Goal: Information Seeking & Learning: Learn about a topic

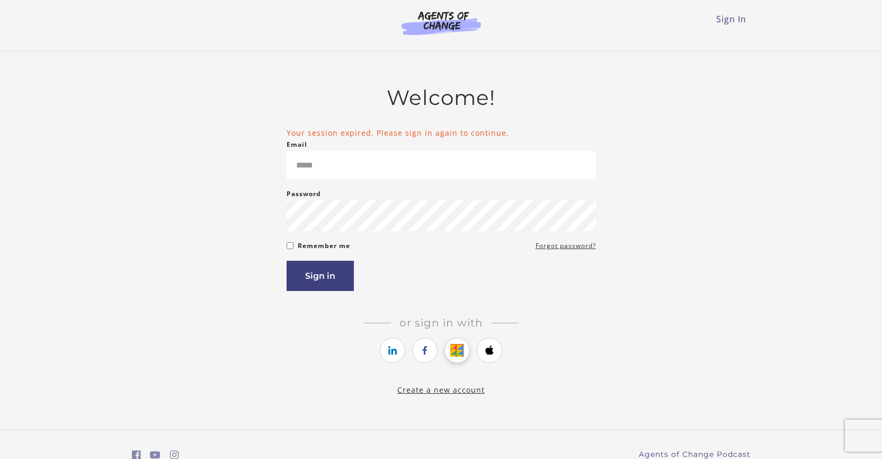
click at [452, 349] on icon "https://courses.thinkific.com/users/auth/google?ss%5Breferral%5D=&ss%5Buser_ret…" at bounding box center [457, 350] width 13 height 13
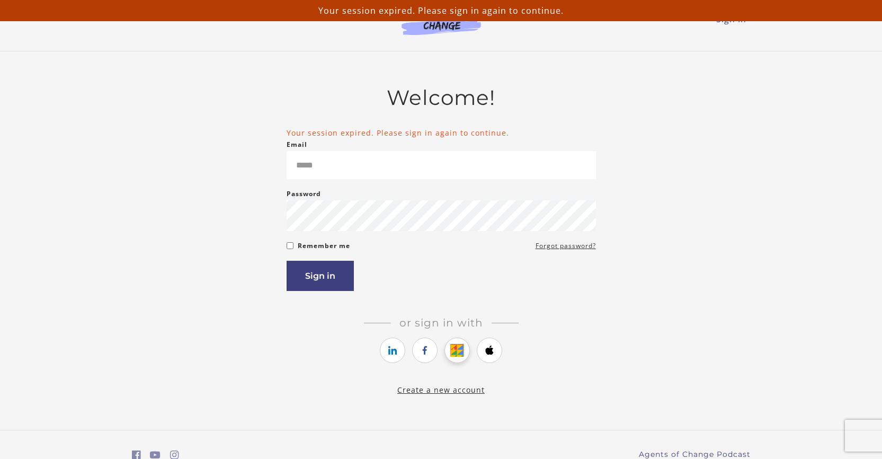
click at [452, 349] on icon "https://courses.thinkific.com/users/auth/google?ss%5Breferral%5D=&ss%5Buser_ret…" at bounding box center [457, 350] width 13 height 13
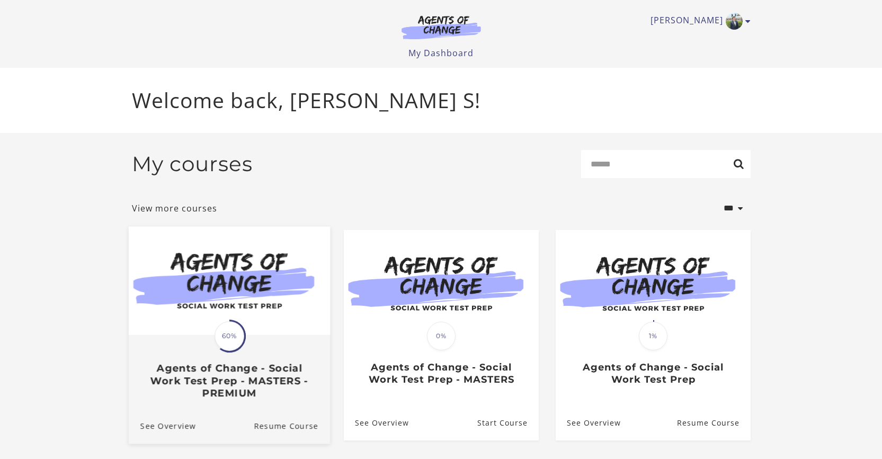
click at [244, 293] on img at bounding box center [228, 280] width 201 height 109
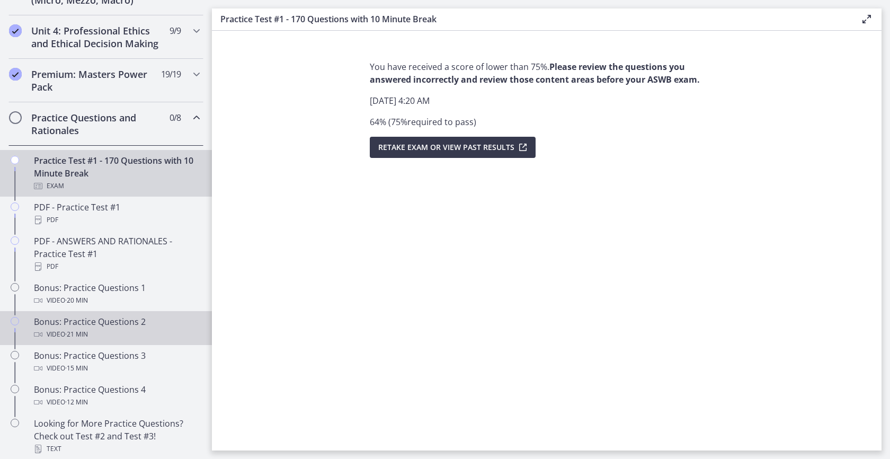
scroll to position [497, 0]
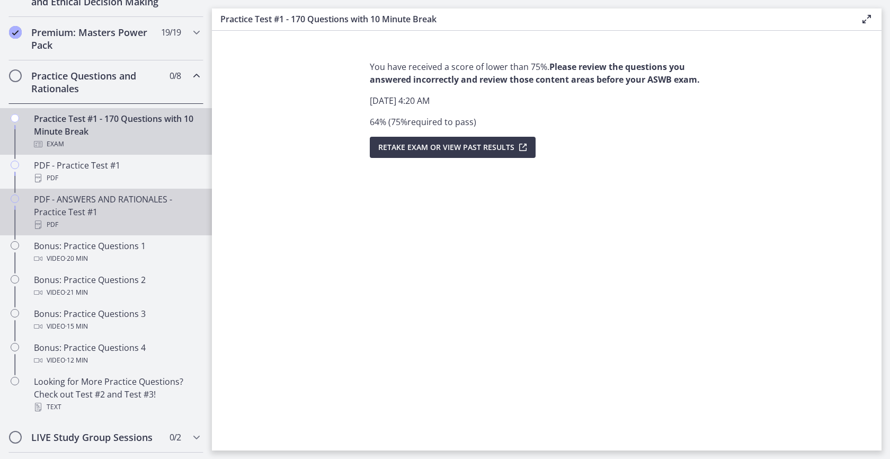
click at [109, 231] on div "PDF" at bounding box center [116, 224] width 165 height 13
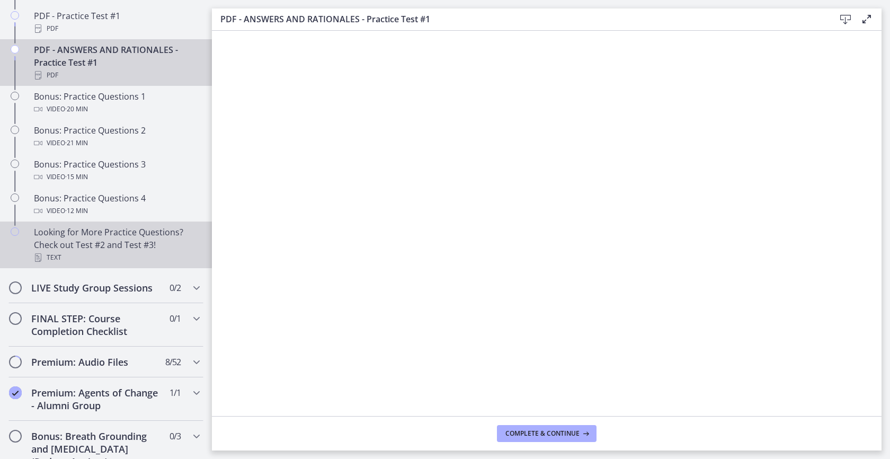
scroll to position [633, 0]
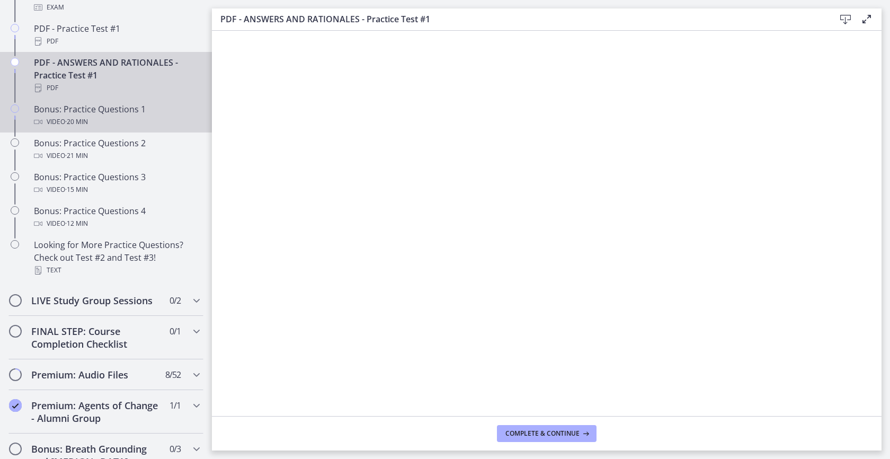
click at [144, 132] on link "Bonus: Practice Questions 1 Video · 20 min" at bounding box center [106, 116] width 212 height 34
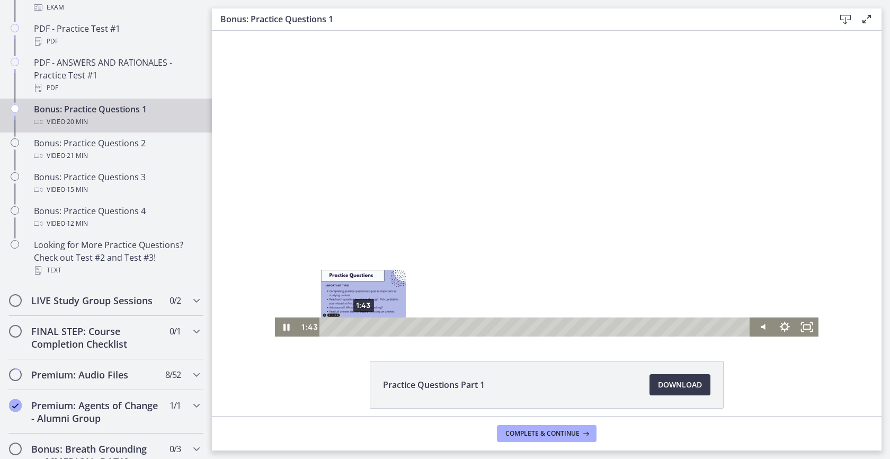
click at [360, 325] on div "1:43" at bounding box center [536, 326] width 417 height 19
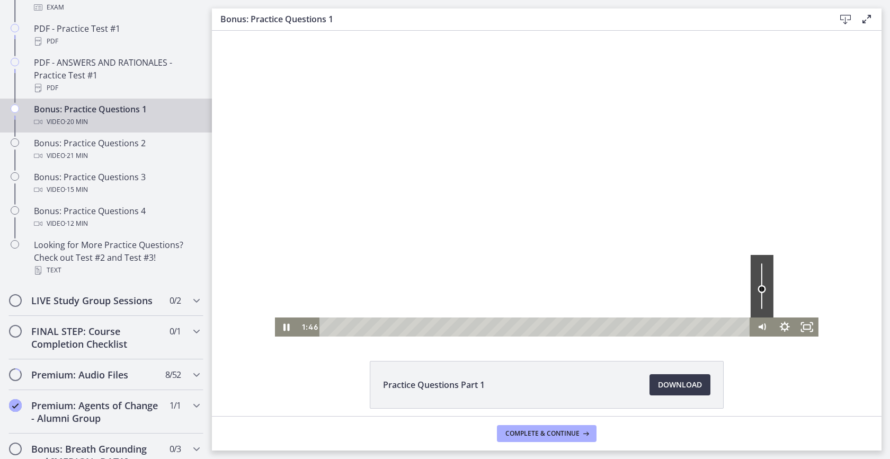
drag, startPoint x: 758, startPoint y: 296, endPoint x: 737, endPoint y: 295, distance: 21.8
click at [758, 290] on div "Volume" at bounding box center [762, 289] width 8 height 8
click at [427, 315] on div "Click for sound @keyframes VOLUME_SMALL_WAVE_FLASH { 0% { opacity: 0; } 33% { o…" at bounding box center [547, 184] width 544 height 306
drag, startPoint x: 430, startPoint y: 314, endPoint x: 444, endPoint y: 314, distance: 14.3
click at [436, 313] on div at bounding box center [547, 184] width 544 height 306
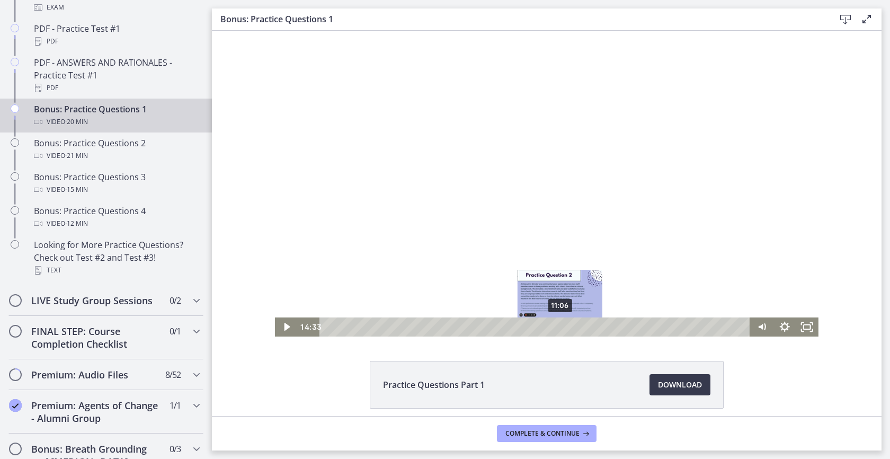
click at [556, 325] on div "11:06" at bounding box center [536, 326] width 417 height 19
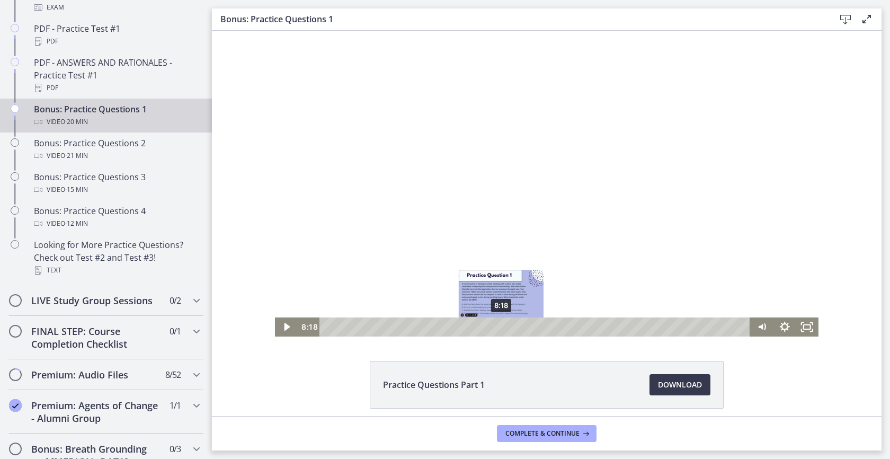
click at [498, 330] on div "8:18" at bounding box center [536, 326] width 417 height 19
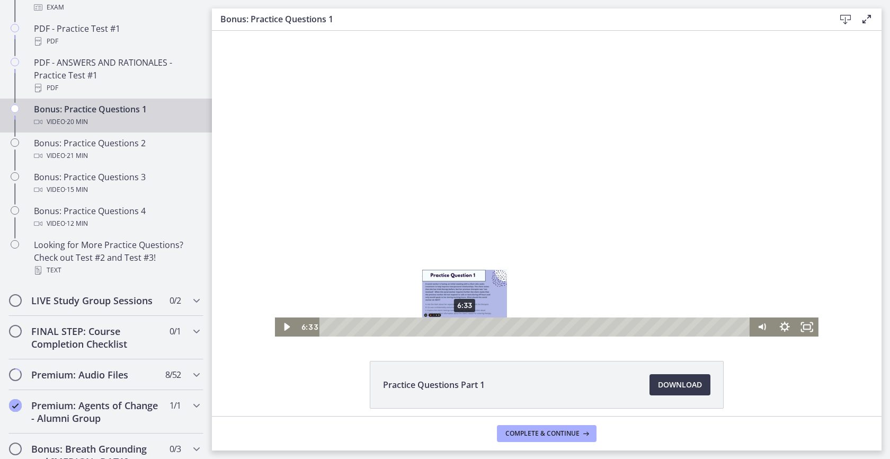
click at [461, 325] on div "6:33" at bounding box center [536, 326] width 417 height 19
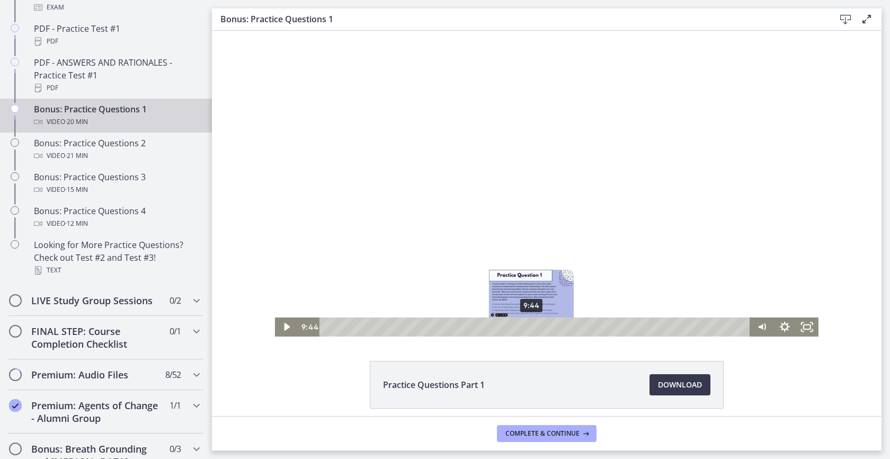
click at [528, 320] on div "9:44" at bounding box center [536, 326] width 417 height 19
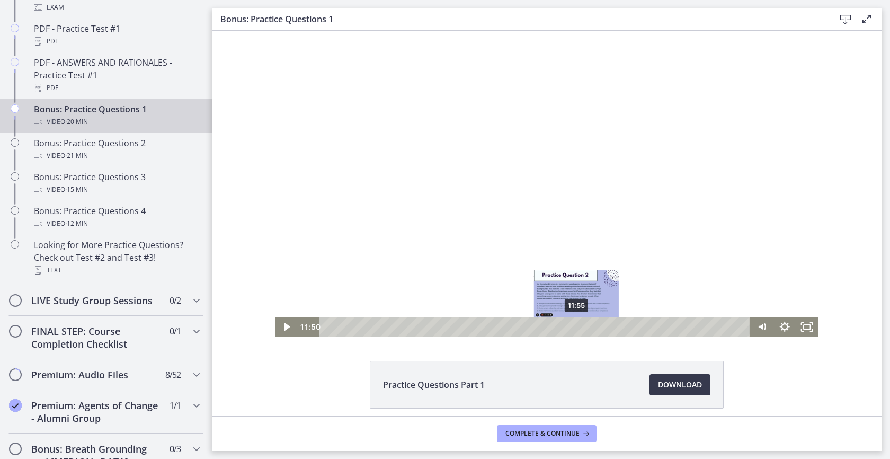
click at [553, 316] on div at bounding box center [547, 184] width 544 height 306
click at [546, 323] on div "10:36" at bounding box center [536, 326] width 417 height 19
click at [280, 332] on icon "Pause" at bounding box center [286, 326] width 27 height 23
click at [556, 328] on div "11:06" at bounding box center [536, 326] width 417 height 19
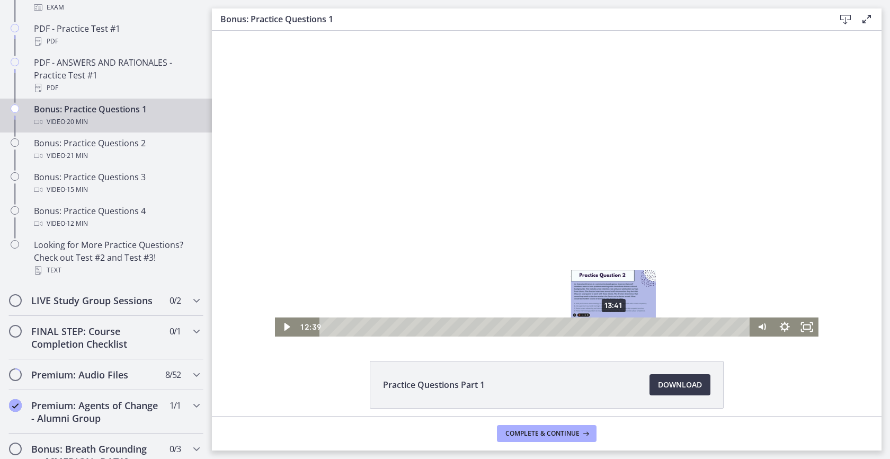
click at [611, 324] on div "13:41" at bounding box center [536, 326] width 417 height 19
drag, startPoint x: 674, startPoint y: 316, endPoint x: 683, endPoint y: 316, distance: 9.0
click at [680, 316] on div at bounding box center [547, 184] width 544 height 306
click at [283, 331] on icon "Pause" at bounding box center [286, 326] width 27 height 23
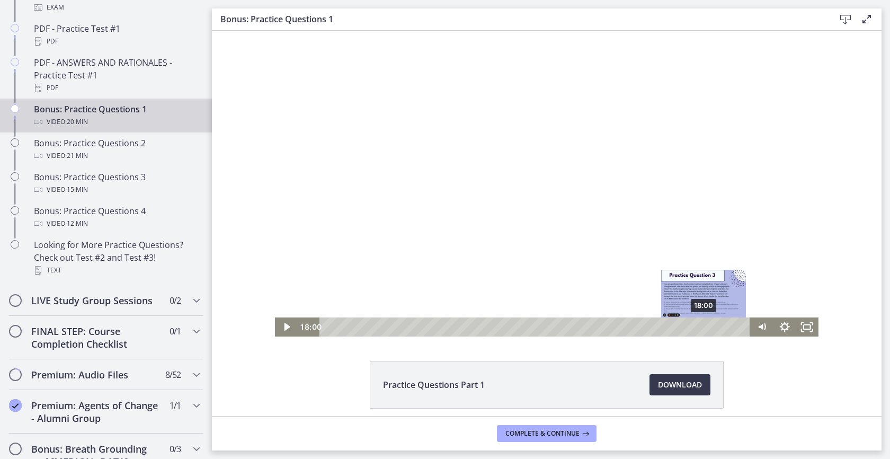
click at [701, 326] on div "18:00" at bounding box center [536, 326] width 417 height 19
click at [710, 328] on div "18:24" at bounding box center [536, 326] width 417 height 19
click at [724, 327] on div "19:06" at bounding box center [536, 326] width 417 height 19
click at [732, 326] on div "19:25" at bounding box center [536, 326] width 417 height 19
click at [730, 328] on div "Playbar" at bounding box center [733, 327] width 6 height 6
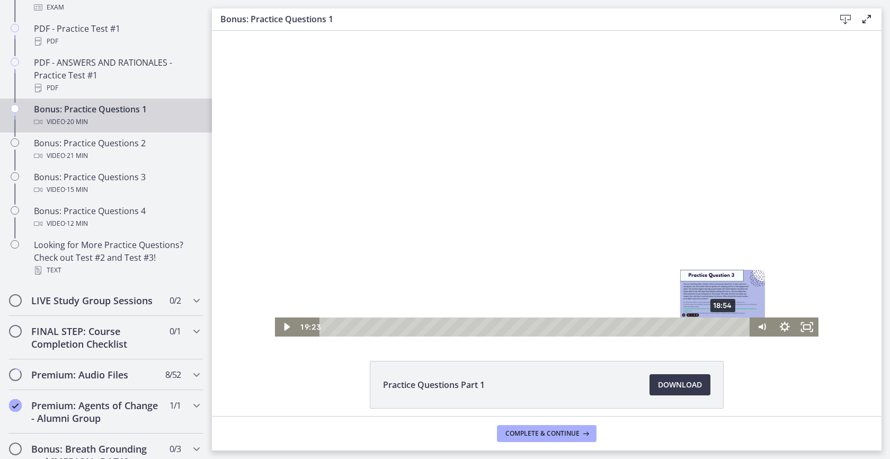
click at [720, 326] on div "18:54" at bounding box center [536, 326] width 417 height 19
click at [709, 328] on div "18:24" at bounding box center [536, 326] width 417 height 19
click at [438, 254] on div at bounding box center [547, 184] width 544 height 306
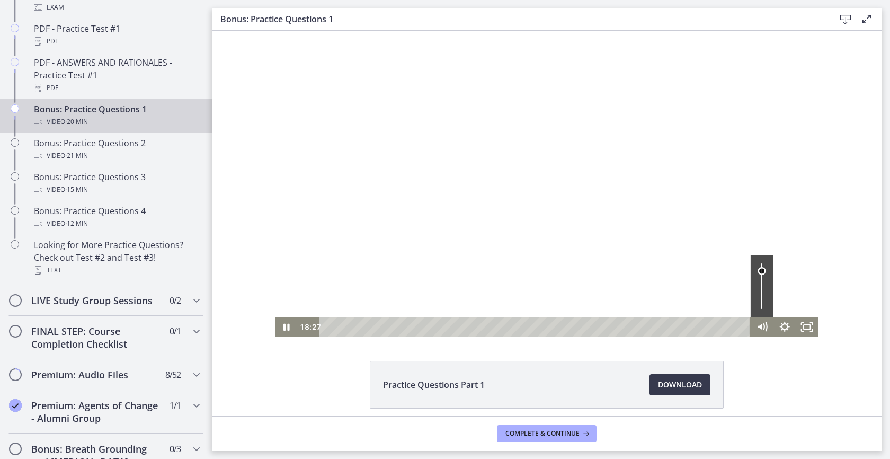
drag, startPoint x: 760, startPoint y: 315, endPoint x: 763, endPoint y: 271, distance: 44.1
click at [763, 271] on div "Volume" at bounding box center [762, 286] width 23 height 63
drag, startPoint x: 763, startPoint y: 269, endPoint x: 762, endPoint y: 261, distance: 7.4
click at [763, 262] on div "Volume" at bounding box center [762, 286] width 23 height 63
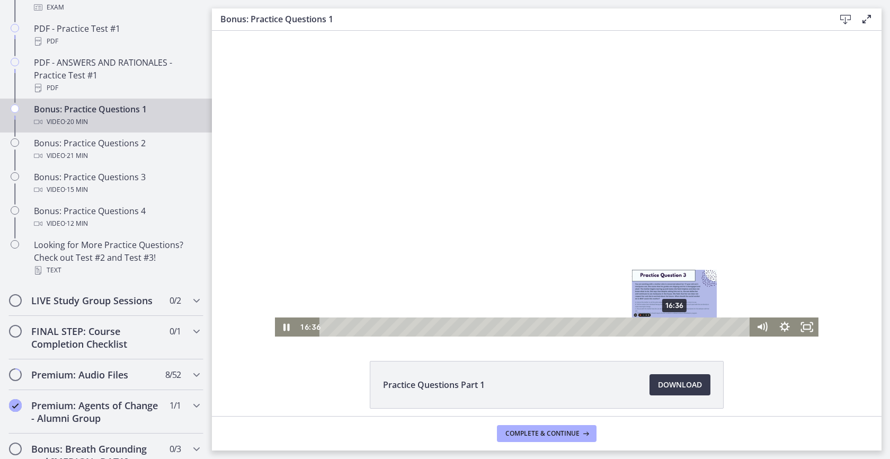
click at [671, 326] on div "16:36" at bounding box center [536, 326] width 417 height 19
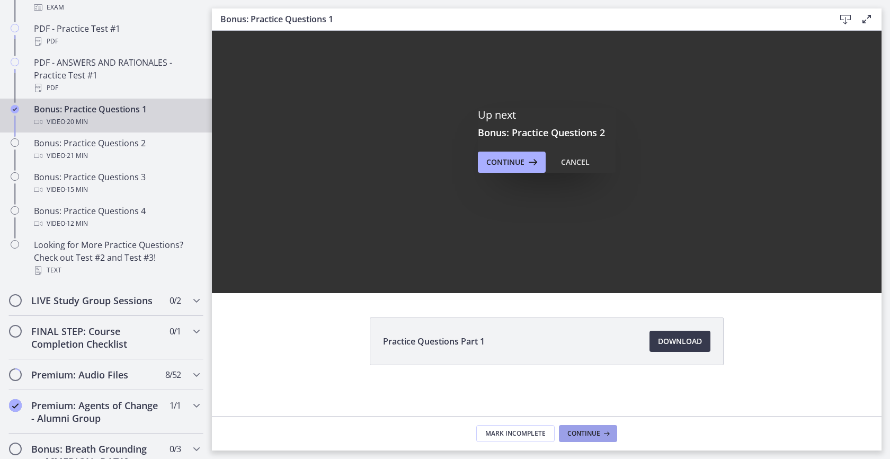
click at [598, 428] on button "Continue" at bounding box center [588, 433] width 58 height 17
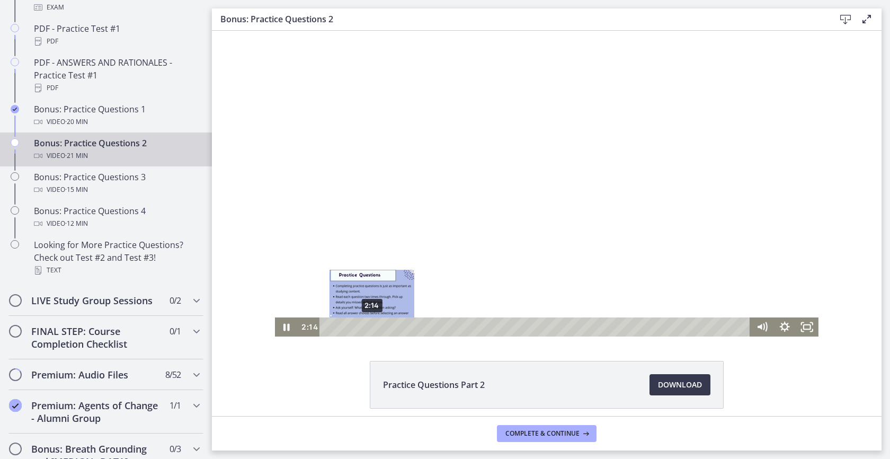
click at [368, 324] on div "2:14" at bounding box center [536, 326] width 417 height 19
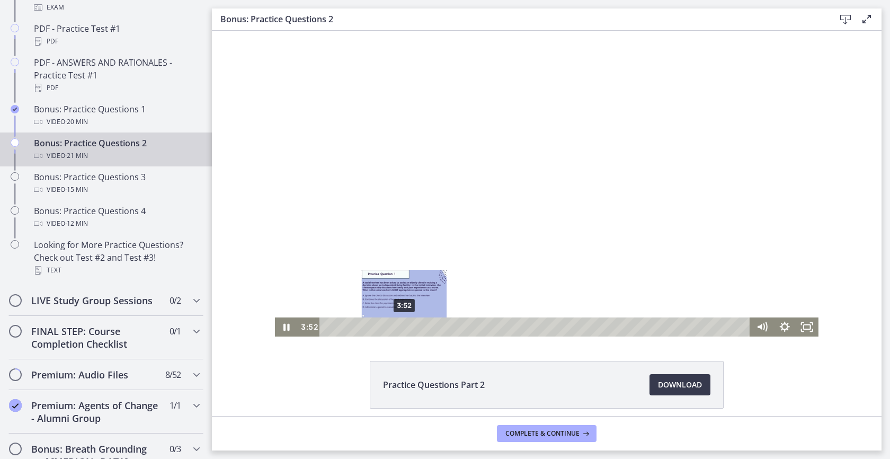
click at [401, 323] on div "3:52" at bounding box center [536, 326] width 417 height 19
click at [285, 329] on icon "Pause" at bounding box center [287, 327] width 6 height 7
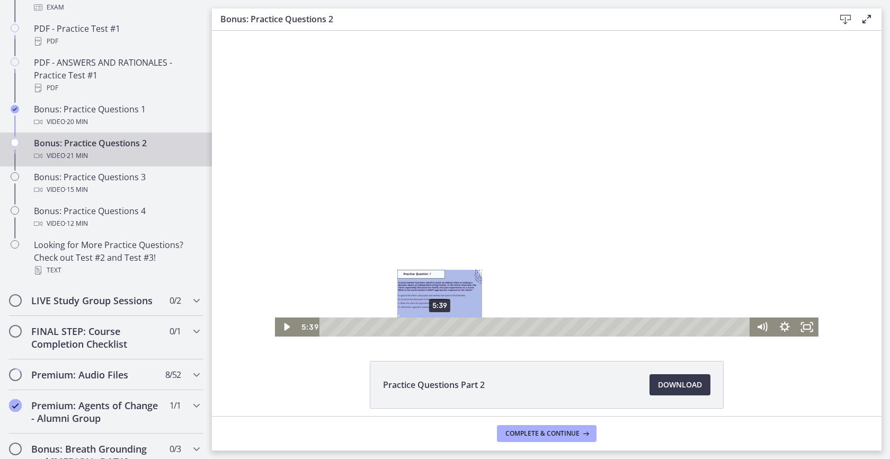
click at [444, 326] on div "5:39" at bounding box center [536, 326] width 417 height 19
click at [473, 326] on div "6:40" at bounding box center [536, 326] width 417 height 19
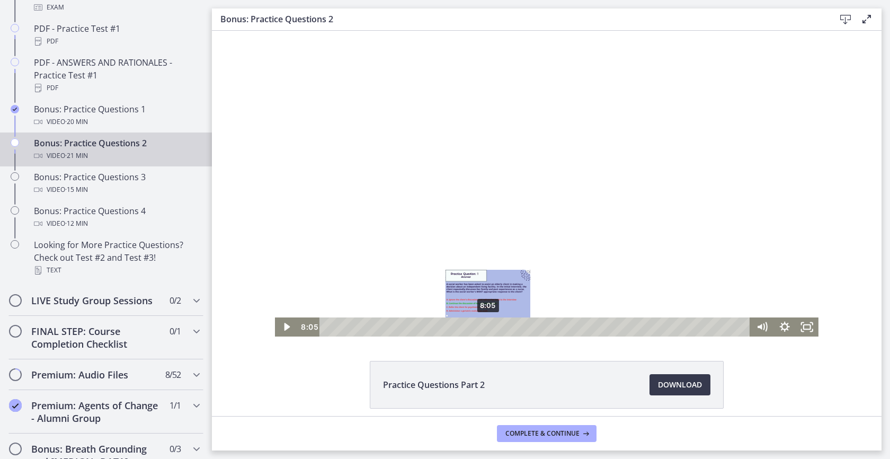
click at [491, 325] on div "8:05" at bounding box center [536, 326] width 417 height 19
click at [482, 327] on div "7:59" at bounding box center [536, 326] width 417 height 19
click at [499, 326] on div "8:48" at bounding box center [536, 326] width 417 height 19
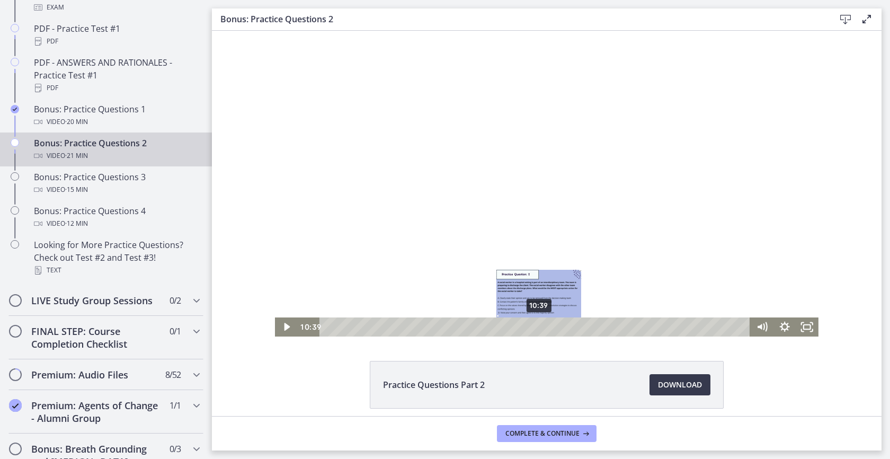
click at [537, 324] on div "10:39" at bounding box center [536, 326] width 417 height 19
click at [546, 325] on div "11:03" at bounding box center [536, 326] width 417 height 19
drag, startPoint x: 549, startPoint y: 326, endPoint x: 556, endPoint y: 327, distance: 7.5
click at [553, 327] on div "Playbar" at bounding box center [550, 327] width 6 height 6
drag, startPoint x: 556, startPoint y: 327, endPoint x: 562, endPoint y: 327, distance: 5.8
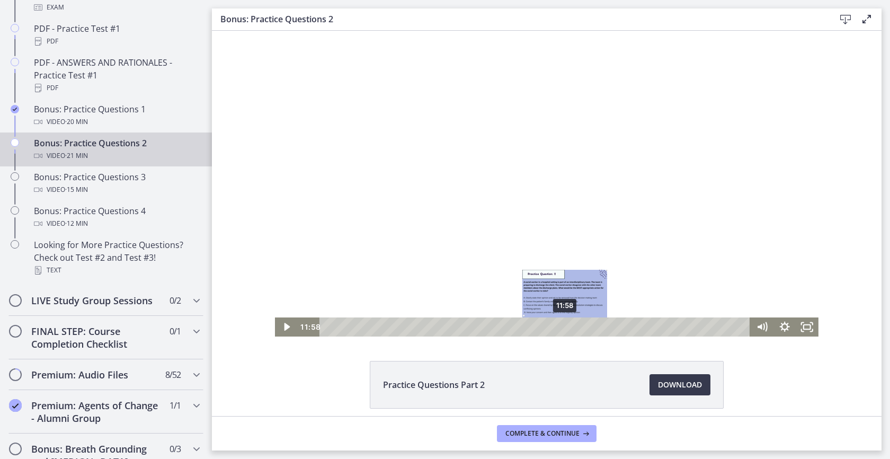
click at [562, 327] on div "Playbar" at bounding box center [564, 327] width 6 height 6
click at [568, 326] on div "Playbar" at bounding box center [570, 327] width 6 height 6
click at [576, 325] on div "Playbar" at bounding box center [579, 327] width 6 height 6
drag, startPoint x: 576, startPoint y: 325, endPoint x: 588, endPoint y: 324, distance: 12.3
click at [588, 324] on div "Playbar" at bounding box center [584, 327] width 6 height 6
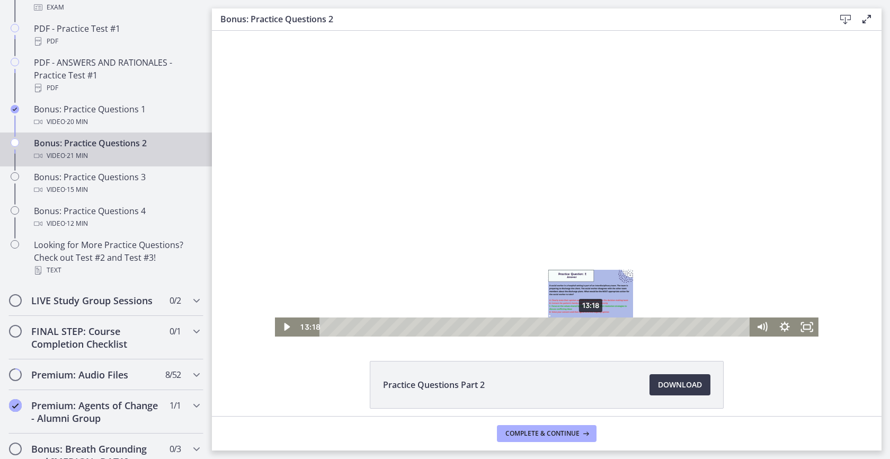
click at [590, 324] on div "13:18" at bounding box center [536, 326] width 417 height 19
drag, startPoint x: 590, startPoint y: 324, endPoint x: 596, endPoint y: 325, distance: 5.9
click at [596, 325] on div "Playbar" at bounding box center [598, 327] width 6 height 6
click at [612, 329] on div "14:28" at bounding box center [536, 326] width 417 height 19
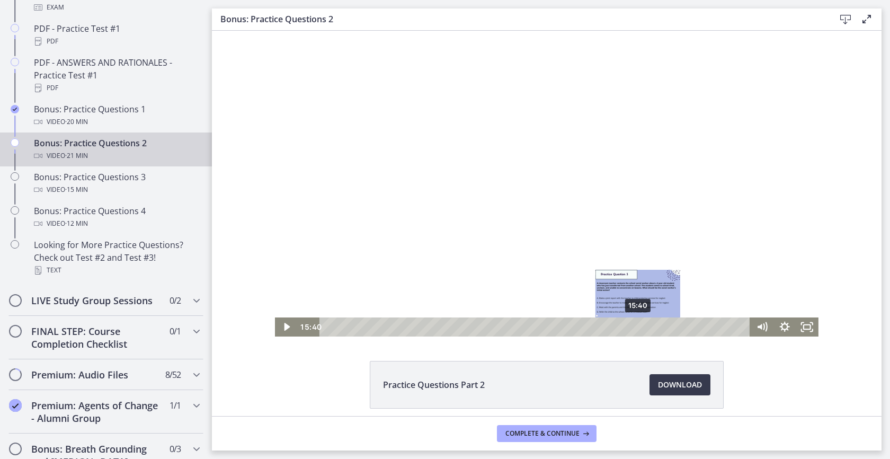
click at [635, 326] on div "15:40" at bounding box center [536, 326] width 417 height 19
click at [656, 328] on div "16:33" at bounding box center [536, 326] width 417 height 19
click at [664, 329] on div "17:07" at bounding box center [536, 326] width 417 height 19
click at [672, 329] on div "17:15" at bounding box center [536, 326] width 417 height 19
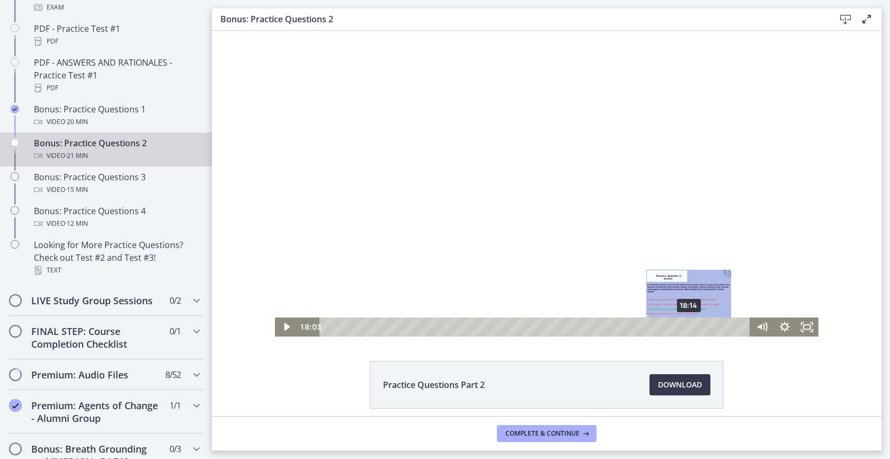
click at [693, 329] on div "18:14" at bounding box center [536, 326] width 417 height 19
click at [695, 328] on div "18:43" at bounding box center [536, 326] width 417 height 19
click at [702, 328] on div "19:01" at bounding box center [536, 326] width 417 height 19
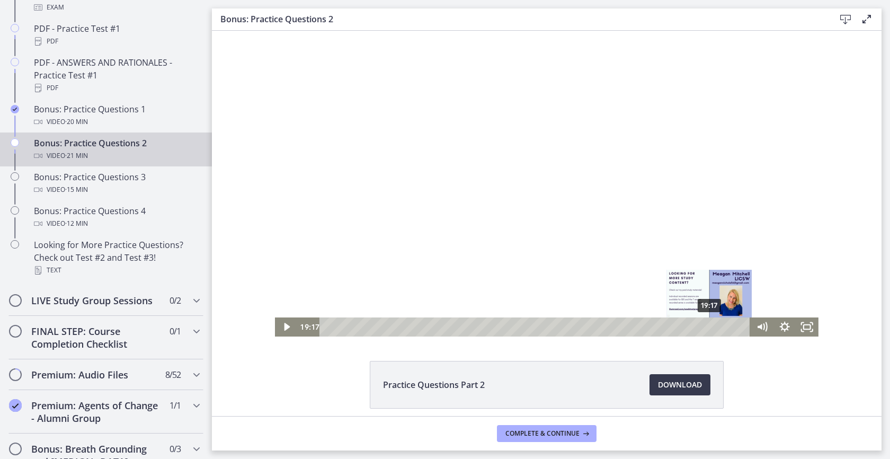
click at [706, 325] on div "19:17" at bounding box center [536, 326] width 417 height 19
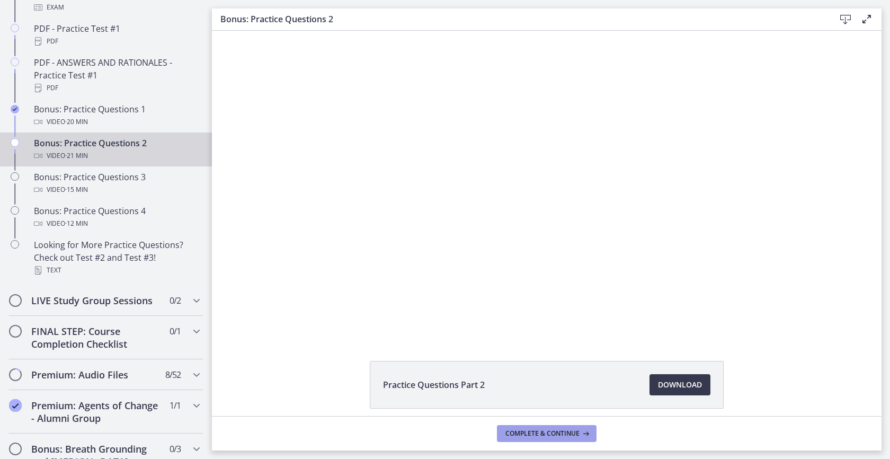
click at [544, 428] on button "Complete & continue" at bounding box center [547, 433] width 100 height 17
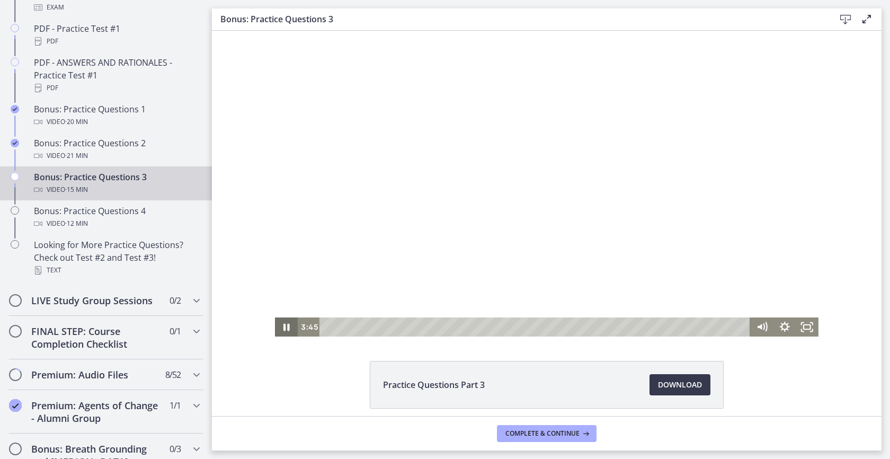
click at [283, 321] on icon "Pause" at bounding box center [286, 326] width 23 height 19
click at [474, 324] on div "5:15" at bounding box center [536, 326] width 417 height 19
click at [509, 319] on div "6:22" at bounding box center [536, 326] width 417 height 19
drag, startPoint x: 474, startPoint y: 324, endPoint x: 526, endPoint y: 315, distance: 52.8
click at [523, 316] on div "Click for sound @keyframes VOLUME_SMALL_WAVE_FLASH { 0% { opacity: 0; } 33% { o…" at bounding box center [547, 184] width 544 height 306
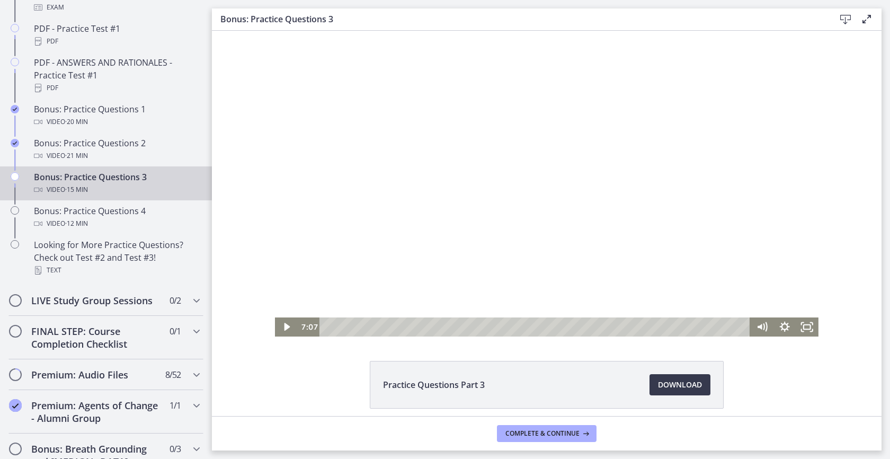
click at [526, 315] on div at bounding box center [547, 184] width 544 height 306
click at [276, 329] on icon "Pause" at bounding box center [286, 326] width 27 height 23
click at [613, 316] on div at bounding box center [547, 184] width 544 height 306
click at [608, 323] on div "10:10" at bounding box center [536, 326] width 417 height 19
click at [632, 325] on div "10:48" at bounding box center [536, 326] width 417 height 19
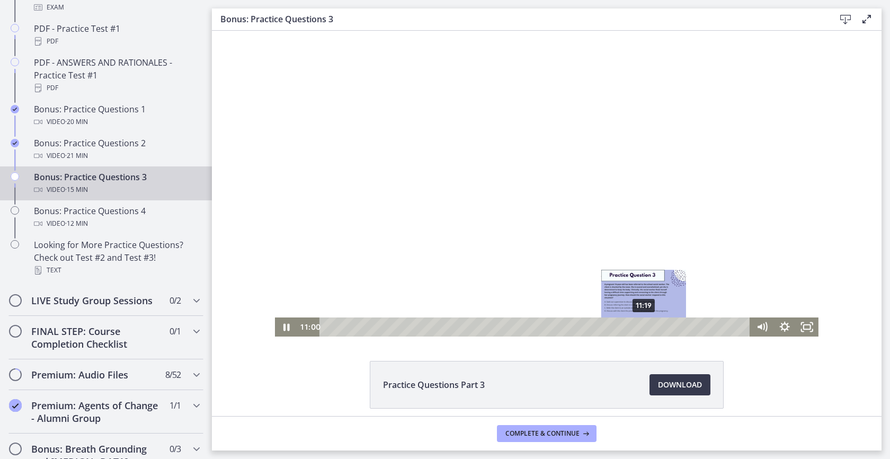
click at [641, 329] on div "11:19" at bounding box center [536, 326] width 417 height 19
click at [402, 283] on div at bounding box center [547, 184] width 544 height 306
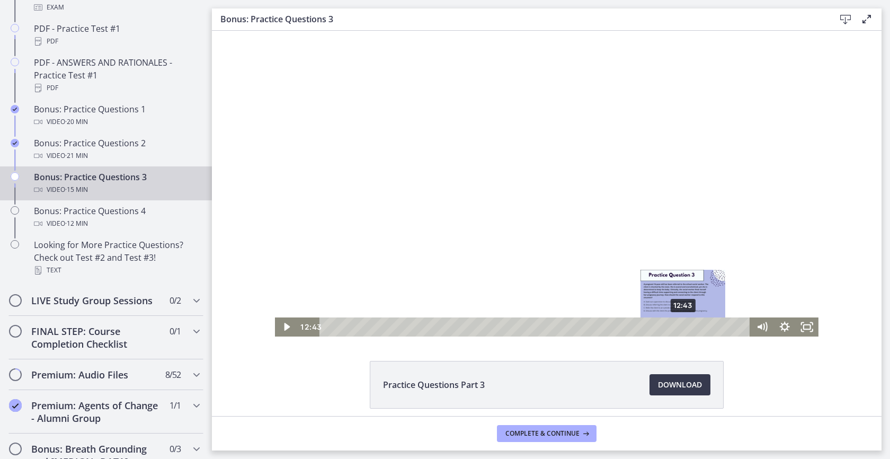
click at [682, 329] on div "12:43" at bounding box center [536, 326] width 417 height 19
click at [699, 327] on div "13:23" at bounding box center [536, 326] width 417 height 19
click at [670, 323] on div "12:29" at bounding box center [536, 326] width 417 height 19
click at [660, 323] on div "12:01" at bounding box center [536, 326] width 417 height 19
click at [691, 231] on div at bounding box center [547, 184] width 544 height 306
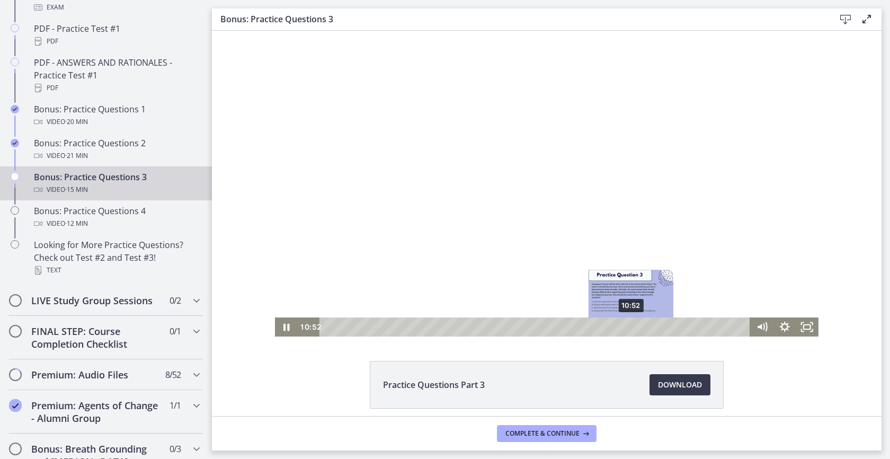
click at [628, 328] on div "10:52" at bounding box center [536, 326] width 417 height 19
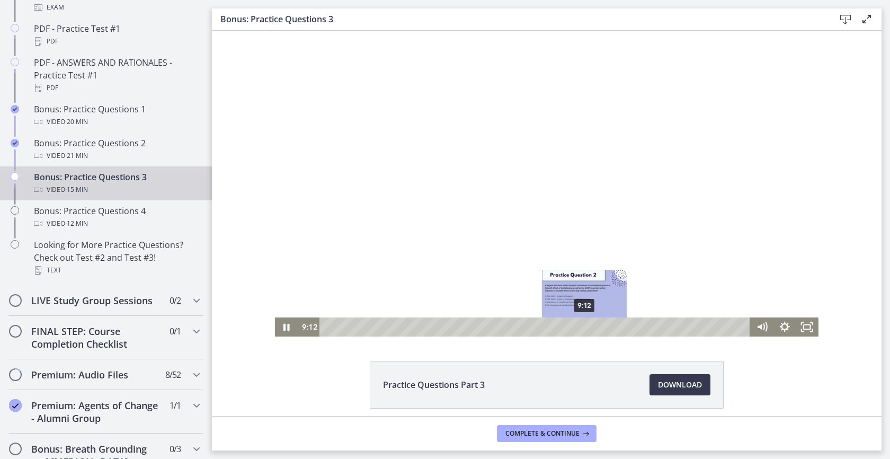
click at [581, 325] on div "9:12" at bounding box center [536, 326] width 417 height 19
click at [613, 327] on div "9:24" at bounding box center [536, 326] width 417 height 19
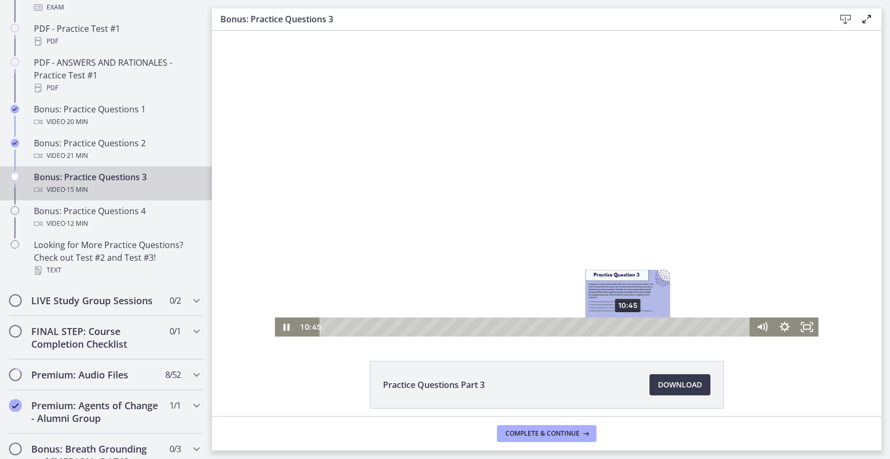
click at [625, 326] on div "10:45" at bounding box center [536, 326] width 417 height 19
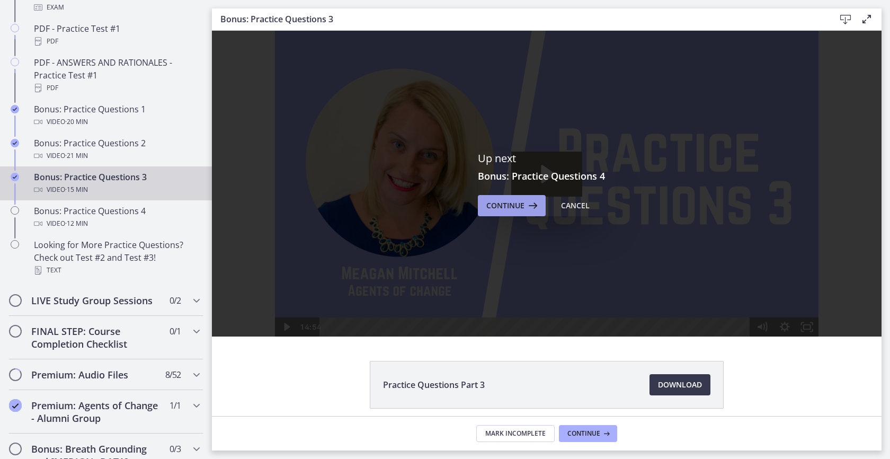
click at [505, 211] on button "Continue" at bounding box center [512, 205] width 68 height 21
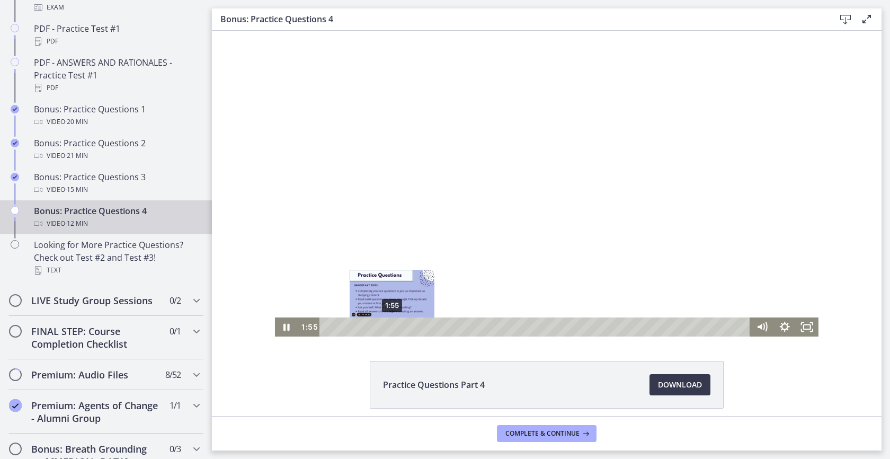
click at [388, 326] on div "1:55" at bounding box center [536, 326] width 417 height 19
click at [284, 326] on icon "Pause" at bounding box center [287, 327] width 6 height 7
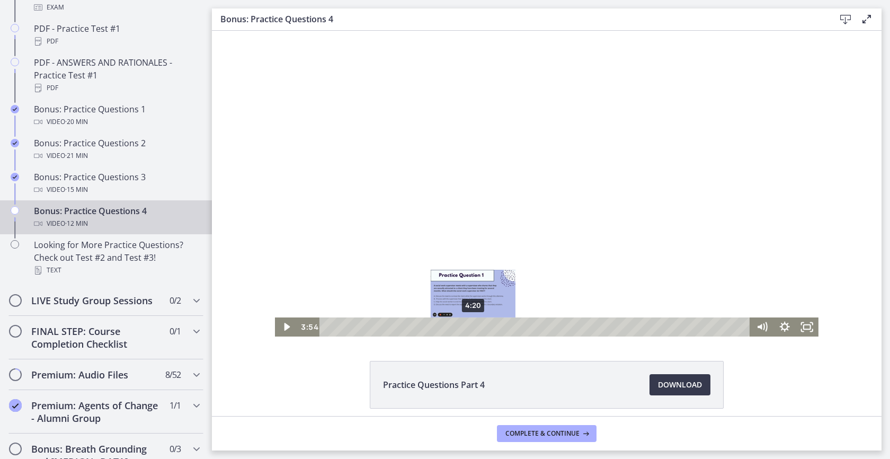
click at [474, 325] on div "4:20" at bounding box center [536, 326] width 417 height 19
click at [494, 326] on div "4:57" at bounding box center [536, 326] width 417 height 19
click at [505, 324] on div "5:13" at bounding box center [536, 326] width 417 height 19
click at [496, 324] on div "5:07" at bounding box center [536, 326] width 417 height 19
click at [463, 328] on div "4:08" at bounding box center [536, 326] width 417 height 19
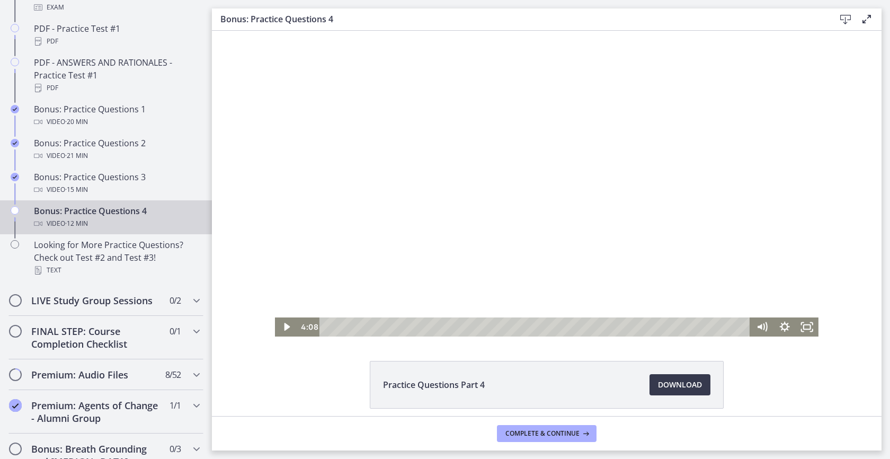
click at [483, 263] on div at bounding box center [547, 184] width 544 height 306
click at [507, 329] on div "5:26" at bounding box center [536, 326] width 417 height 19
click at [536, 326] on div "6:13" at bounding box center [536, 326] width 417 height 19
click at [559, 324] on div "6:58" at bounding box center [536, 326] width 417 height 19
click at [283, 322] on icon "Pause" at bounding box center [286, 326] width 23 height 19
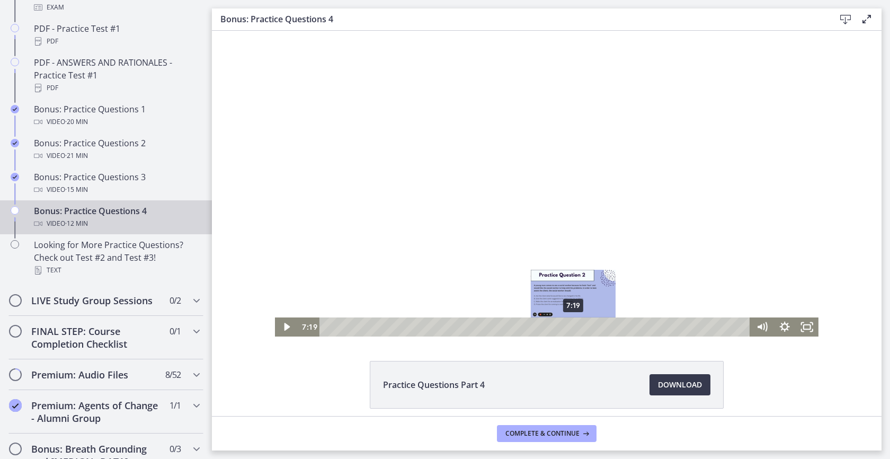
click at [570, 325] on div "7:19" at bounding box center [536, 326] width 417 height 19
click at [591, 324] on div "7:55" at bounding box center [536, 326] width 417 height 19
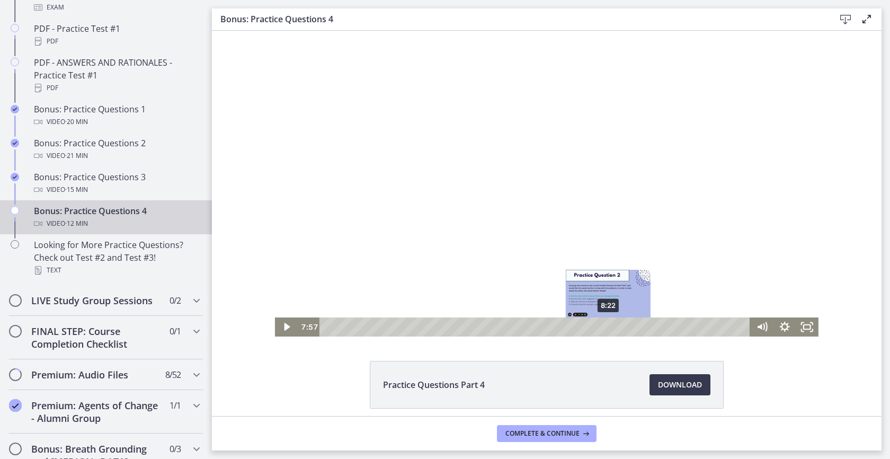
click at [609, 323] on div "8:22" at bounding box center [536, 326] width 417 height 19
click at [596, 324] on div "8:17" at bounding box center [536, 326] width 417 height 19
click at [591, 324] on div "7:58" at bounding box center [536, 326] width 417 height 19
click at [581, 324] on div "7:39" at bounding box center [536, 326] width 417 height 19
click at [557, 262] on div at bounding box center [547, 184] width 544 height 306
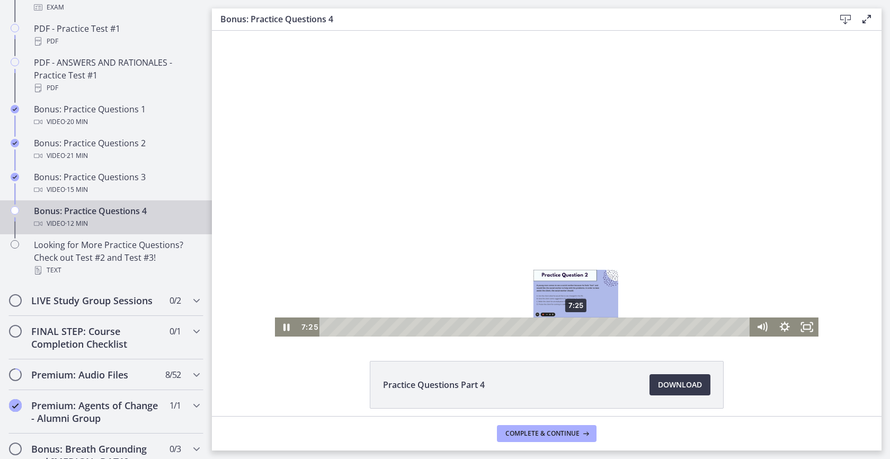
click at [573, 323] on div "7:25" at bounding box center [536, 326] width 417 height 19
click at [565, 323] on div "7:10" at bounding box center [536, 326] width 417 height 19
click at [560, 323] on div "7:01" at bounding box center [536, 326] width 417 height 19
click at [555, 324] on div "6:53" at bounding box center [536, 326] width 417 height 19
click at [550, 325] on div "6:43" at bounding box center [536, 326] width 417 height 19
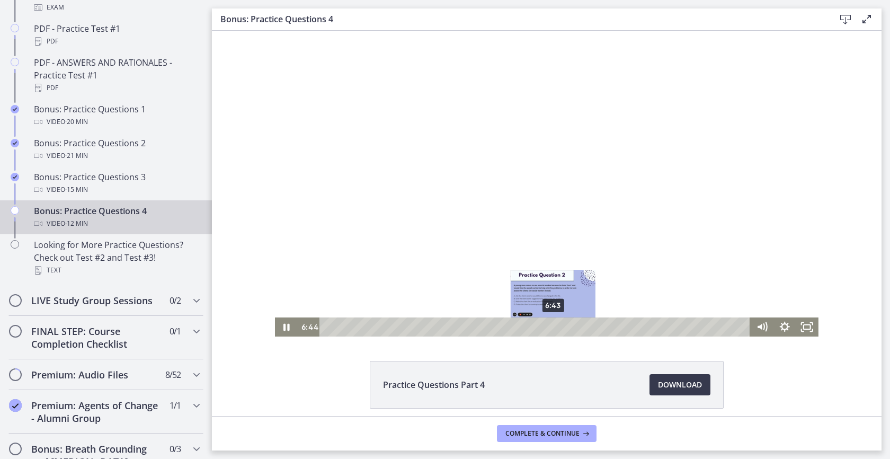
click at [550, 325] on div "Playbar" at bounding box center [553, 327] width 6 height 6
click at [562, 327] on div "7:07" at bounding box center [536, 326] width 417 height 19
click at [564, 326] on div "Playbar" at bounding box center [567, 327] width 6 height 6
click at [578, 326] on div "7:34" at bounding box center [536, 326] width 417 height 19
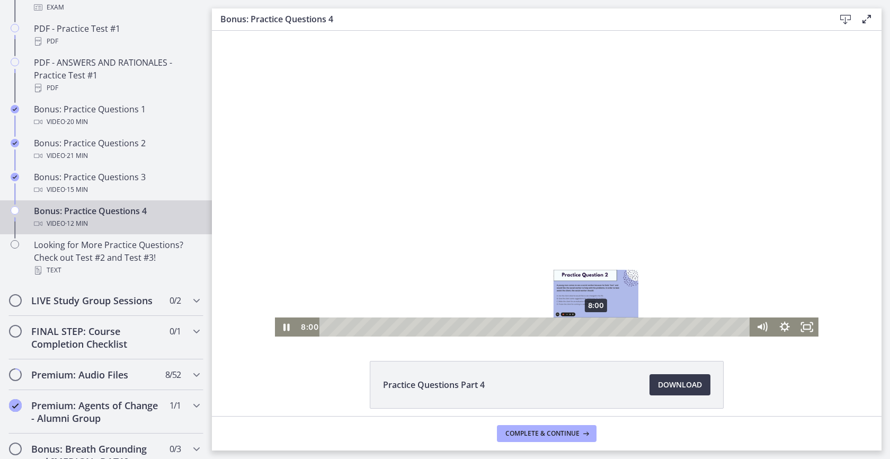
click at [593, 325] on div "8:00" at bounding box center [536, 326] width 417 height 19
click at [614, 324] on div "8:37" at bounding box center [536, 326] width 417 height 19
click at [611, 326] on div "8:33" at bounding box center [536, 326] width 417 height 19
click at [547, 291] on div at bounding box center [547, 184] width 544 height 306
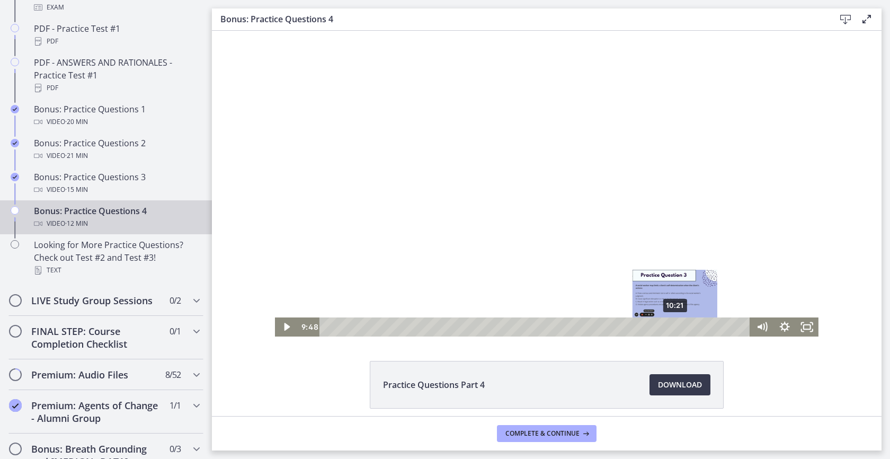
click at [676, 325] on div "10:21" at bounding box center [536, 326] width 417 height 19
click at [692, 324] on div "10:43" at bounding box center [536, 326] width 417 height 19
click at [523, 266] on div at bounding box center [547, 184] width 544 height 306
click at [533, 246] on div at bounding box center [547, 184] width 544 height 306
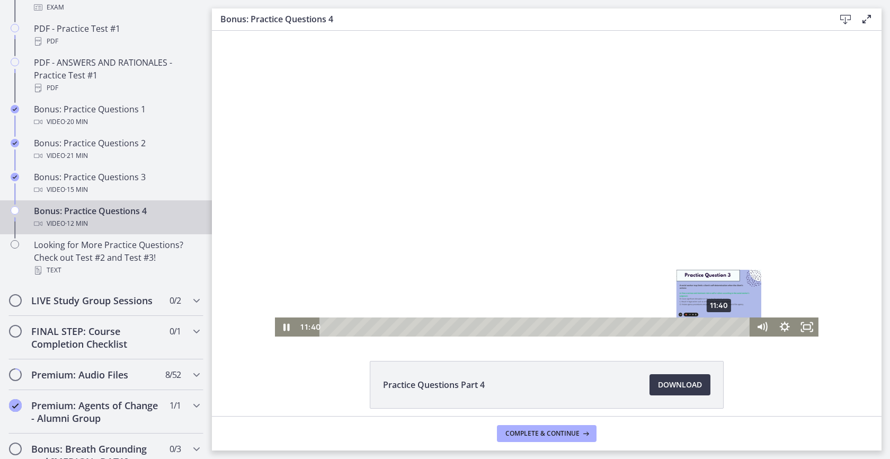
click at [716, 327] on div "11:40" at bounding box center [536, 326] width 417 height 19
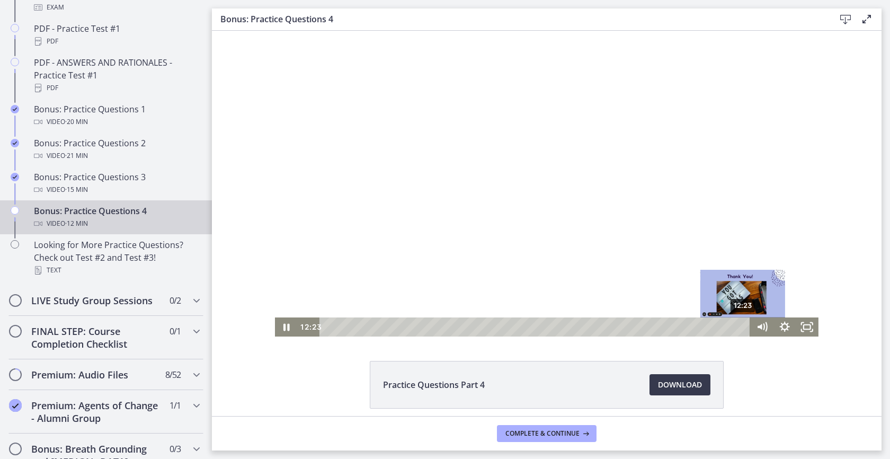
drag, startPoint x: 716, startPoint y: 327, endPoint x: 741, endPoint y: 327, distance: 24.9
click at [741, 327] on div "Playbar" at bounding box center [743, 327] width 6 height 6
